Goal: Entertainment & Leisure: Consume media (video, audio)

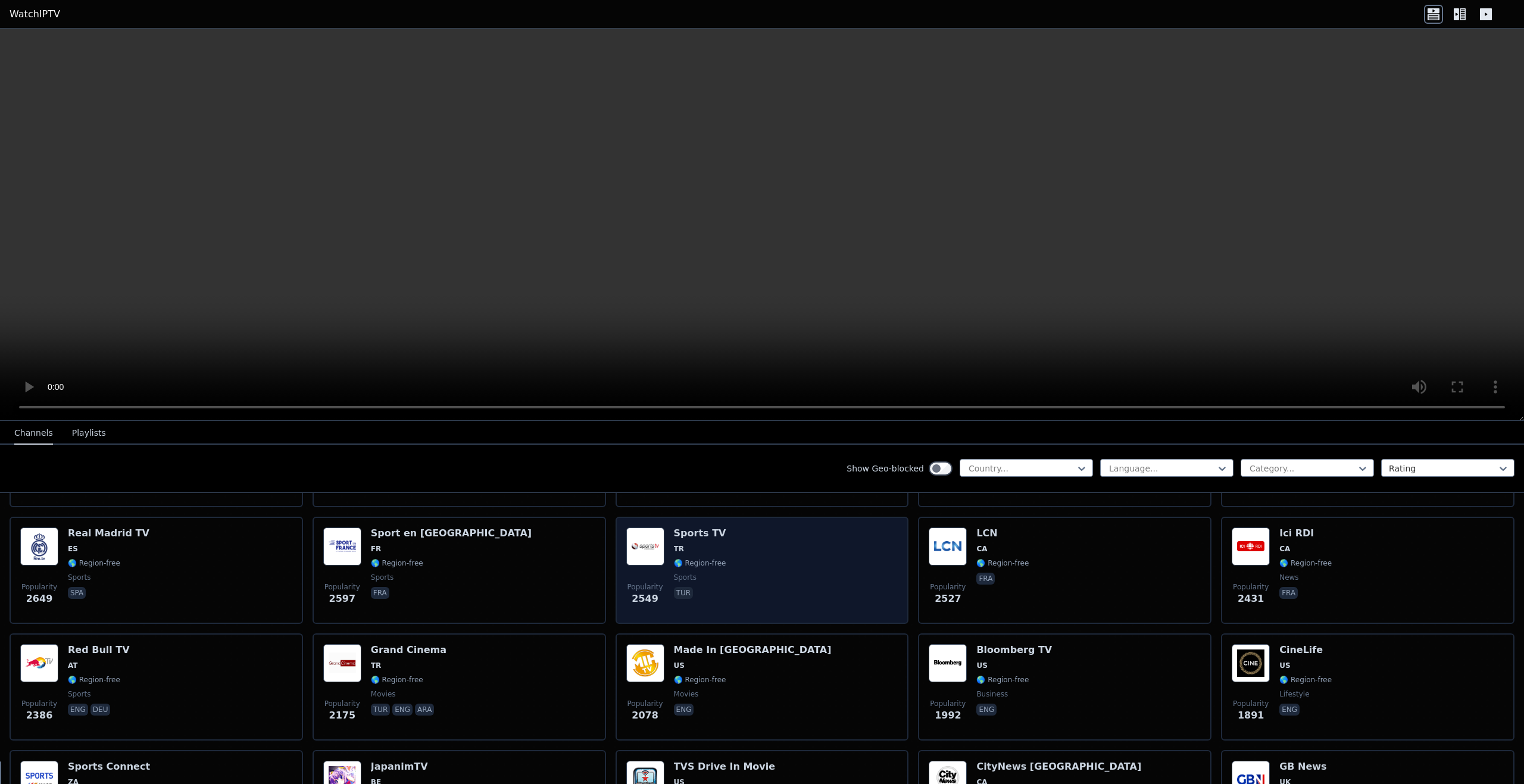
scroll to position [357, 0]
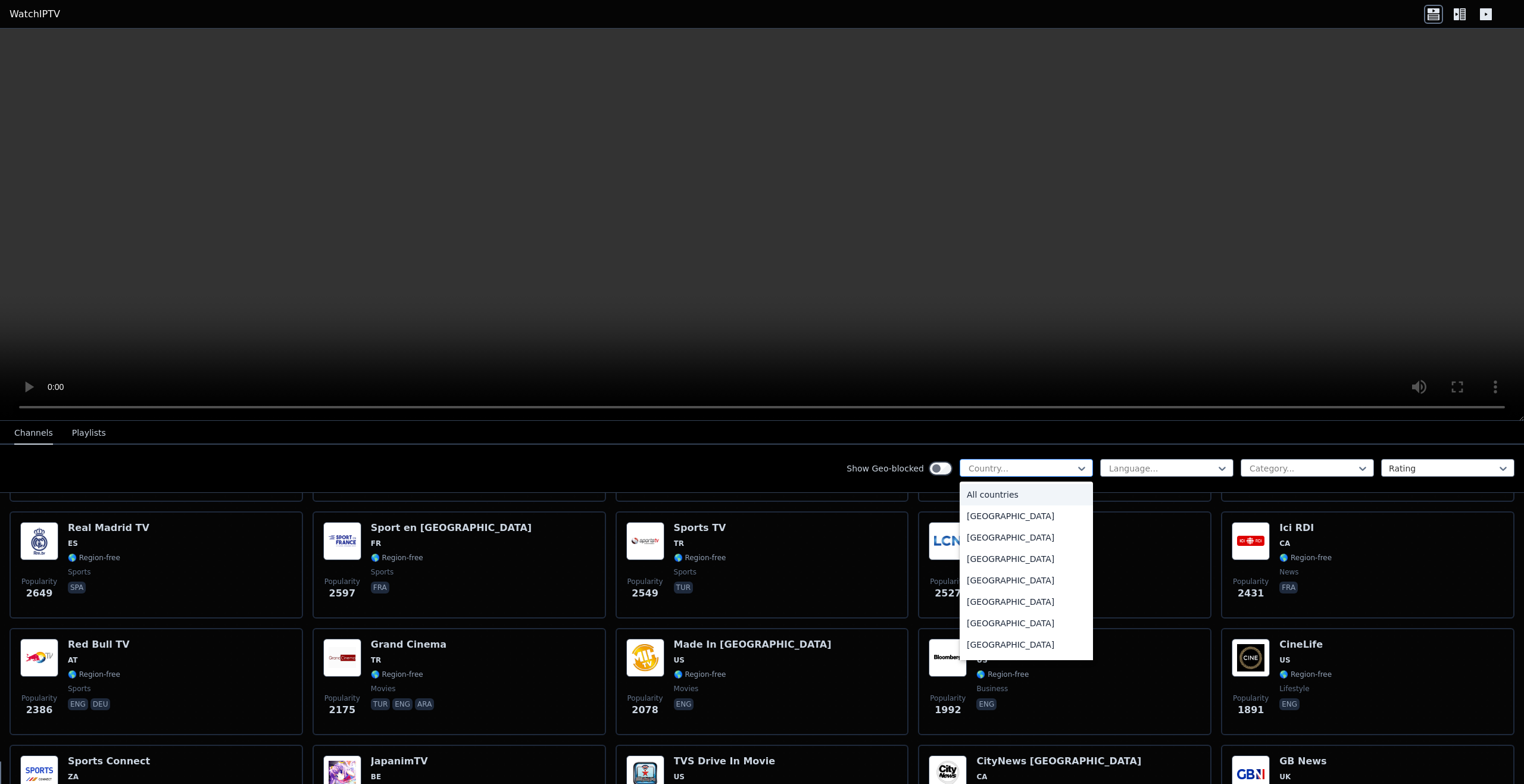
click at [994, 476] on div "Country..." at bounding box center [1026, 467] width 133 height 18
click at [1004, 626] on div "[GEOGRAPHIC_DATA]" at bounding box center [1026, 630] width 133 height 22
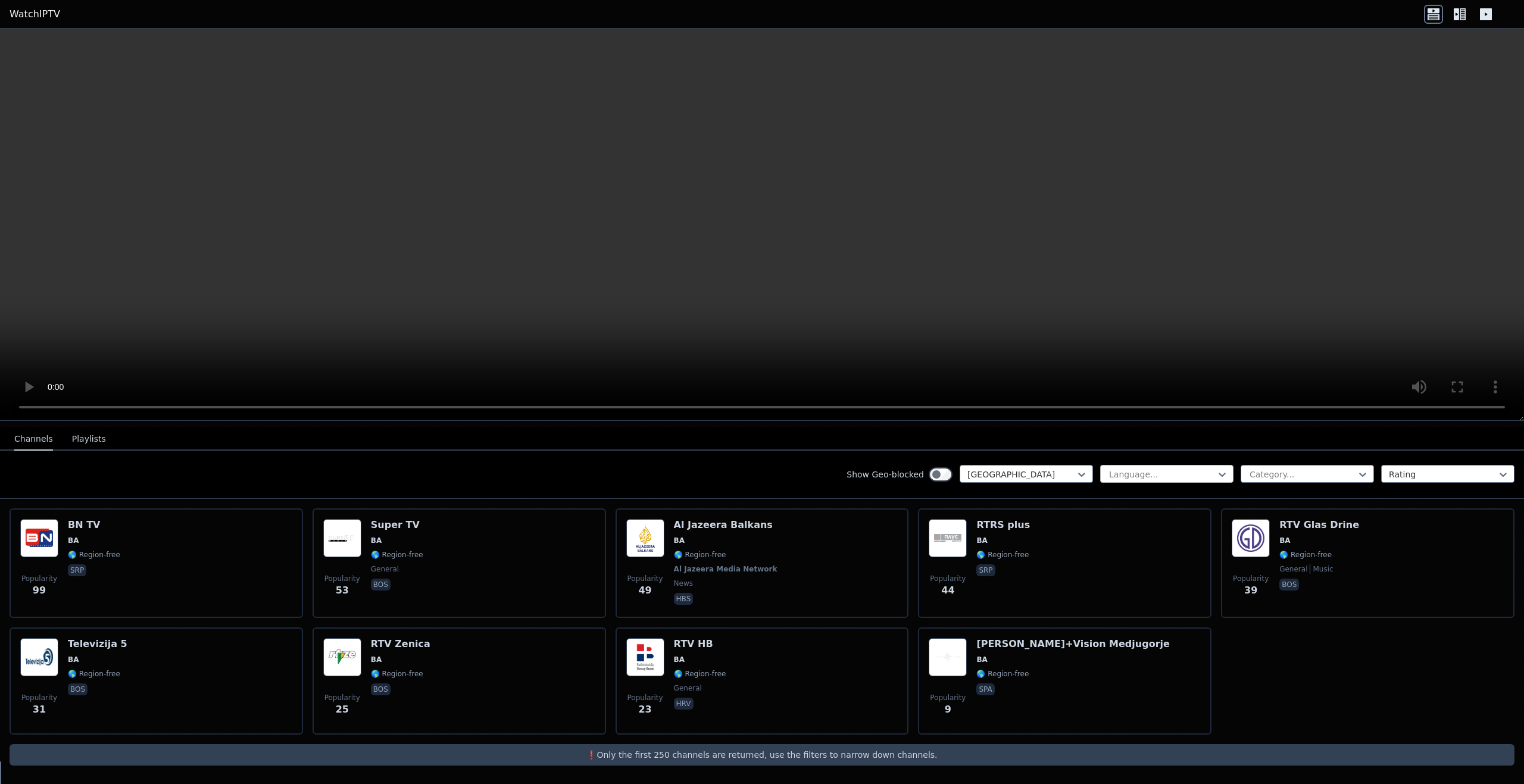
scroll to position [115, 0]
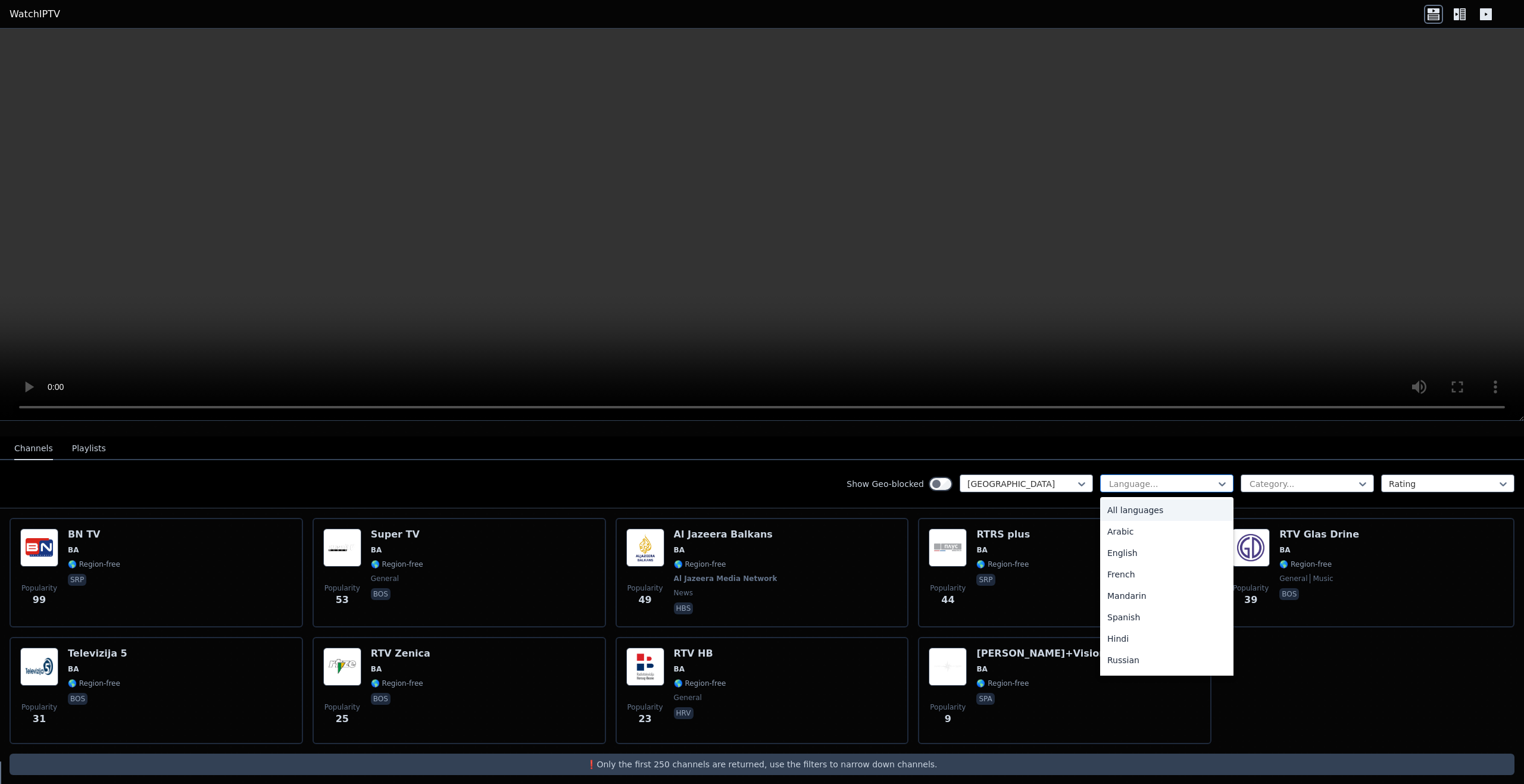
click at [1147, 477] on div at bounding box center [1162, 484] width 108 height 12
click at [1192, 447] on nav "Channels Playlists" at bounding box center [762, 448] width 1524 height 24
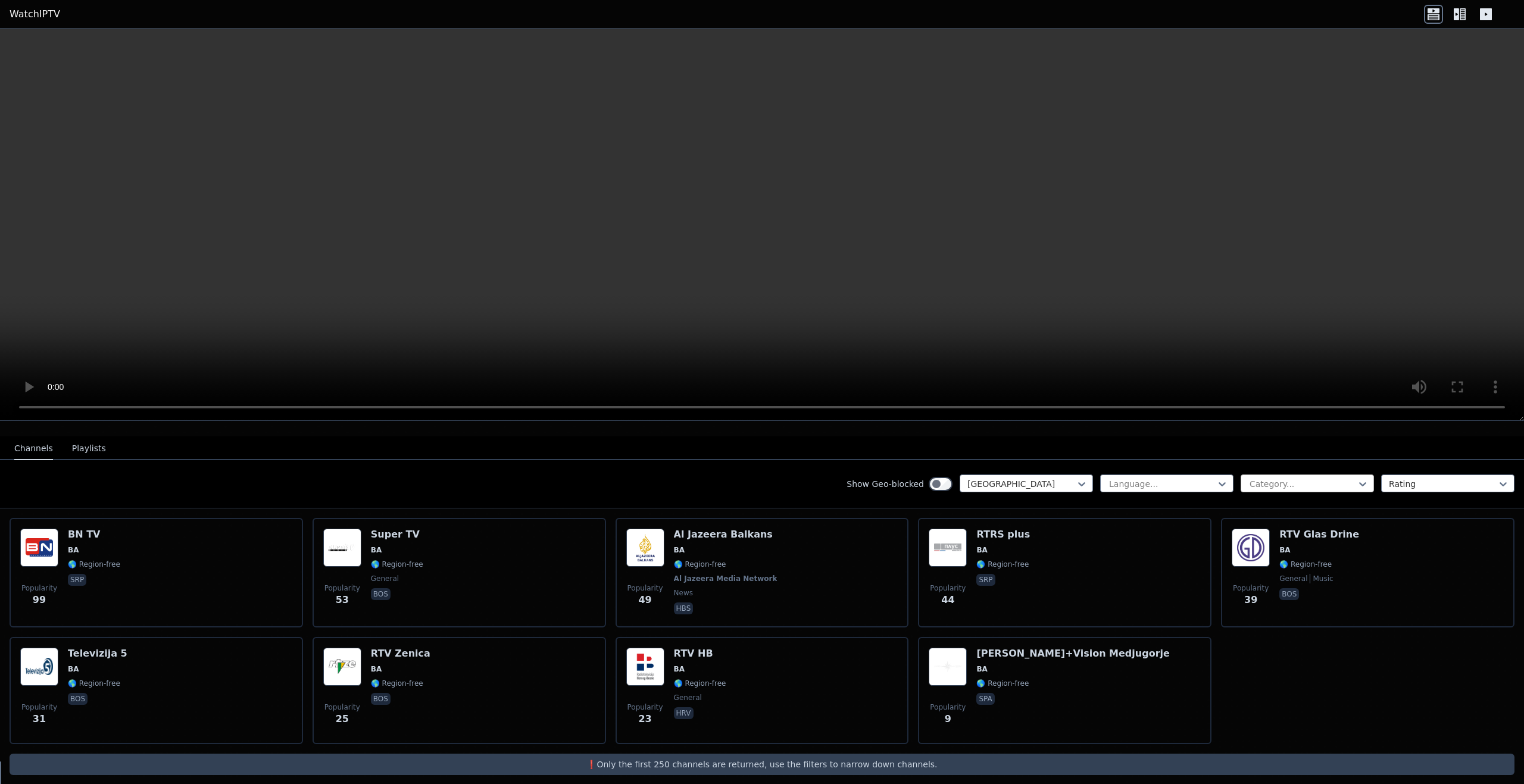
click at [1267, 477] on div at bounding box center [1302, 484] width 108 height 12
click at [1260, 477] on div at bounding box center [1302, 484] width 108 height 12
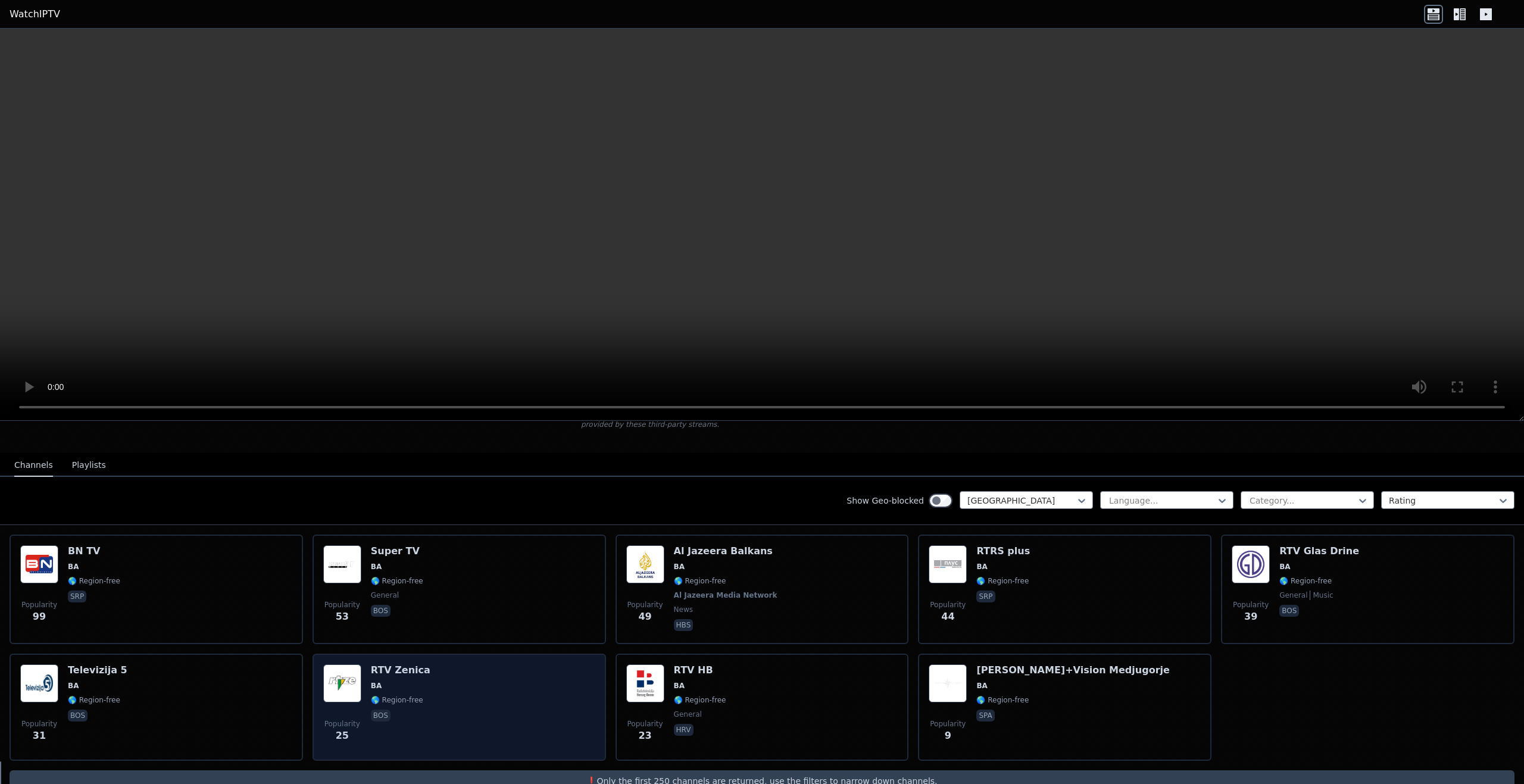
scroll to position [115, 0]
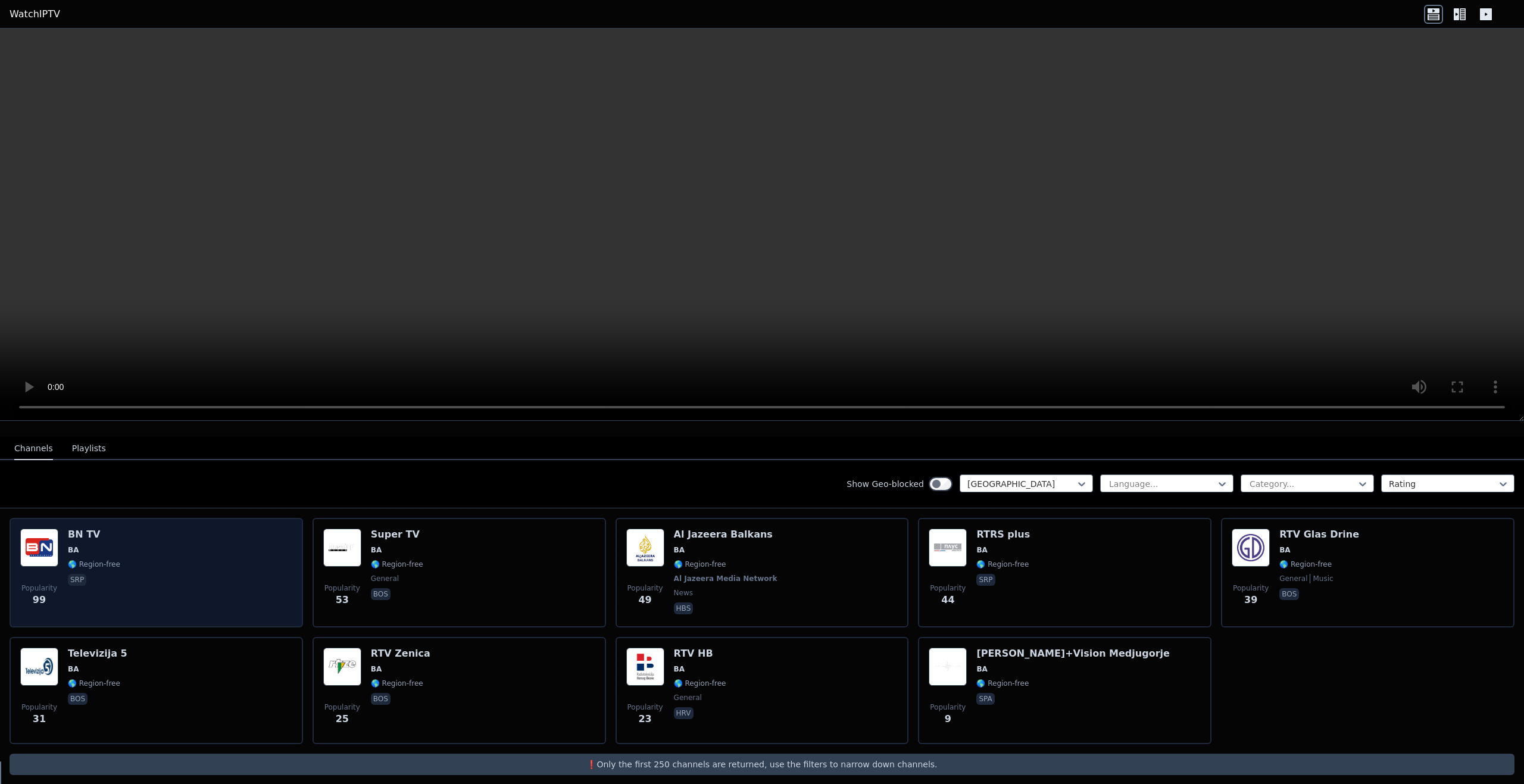
click at [190, 541] on div "Popularity 99 BN TV BA 🌎 Region-free srp" at bounding box center [156, 572] width 272 height 88
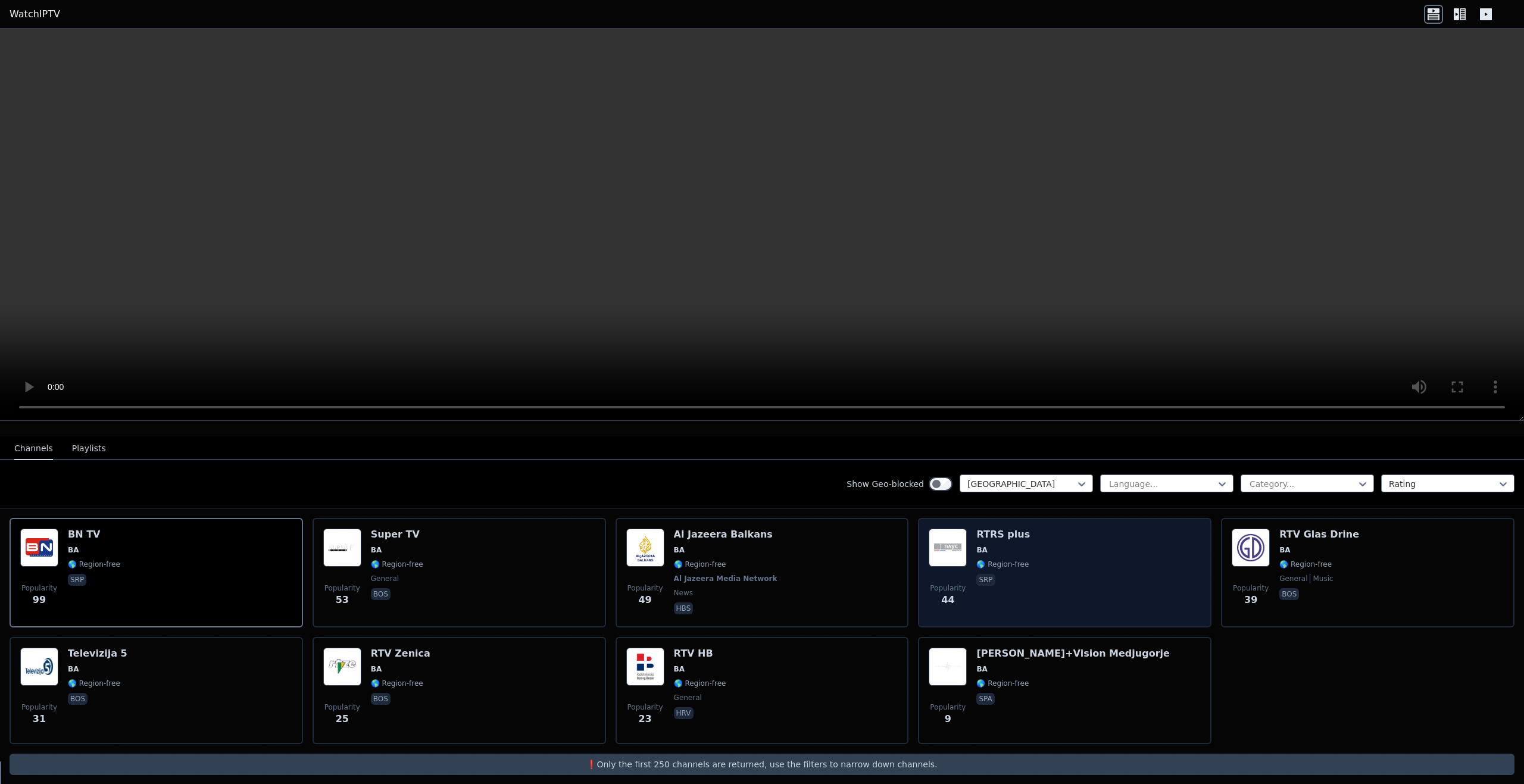
click at [1087, 560] on div "Popularity 44 RTRS plus BA 🌎 Region-free srp" at bounding box center [1064, 572] width 272 height 88
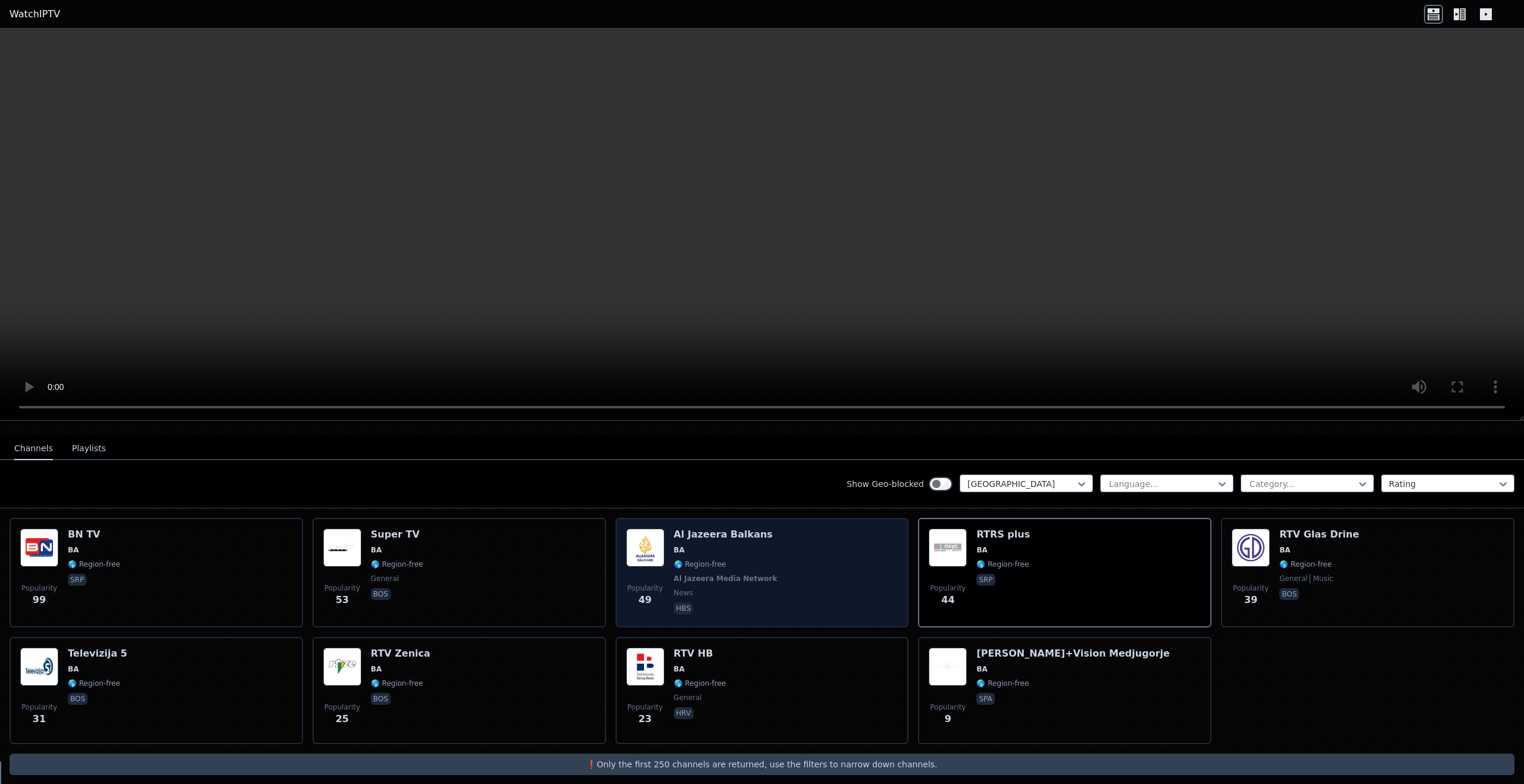
click at [797, 556] on div "Popularity 49 Al Jazeera Balkans BA 🌎 Region-free Al Jazeera Media Network news…" at bounding box center [762, 572] width 272 height 88
